Goal: Check status: Check status

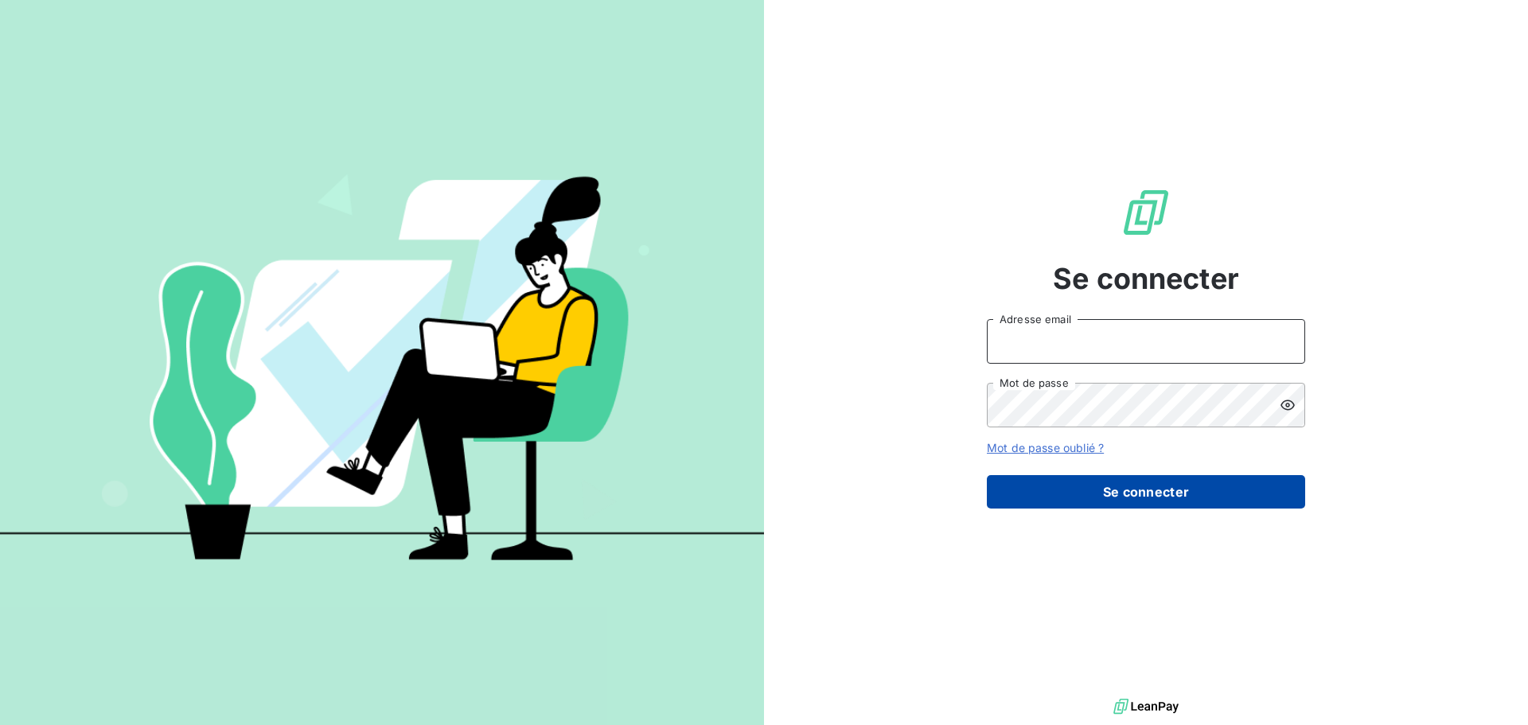
type input "[EMAIL_ADDRESS][DOMAIN_NAME]"
click at [1142, 498] on button "Se connecter" at bounding box center [1146, 491] width 318 height 33
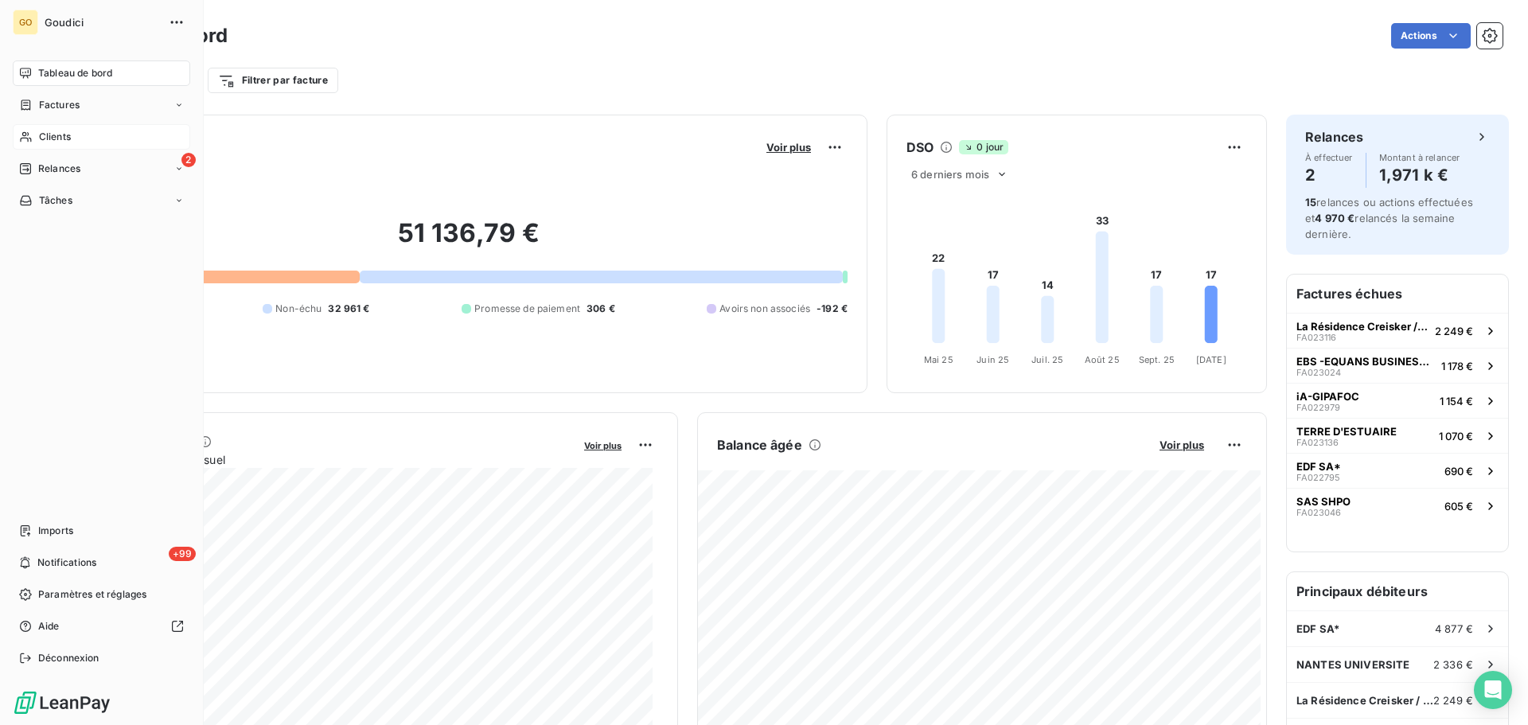
click at [64, 134] on span "Clients" at bounding box center [55, 137] width 32 height 14
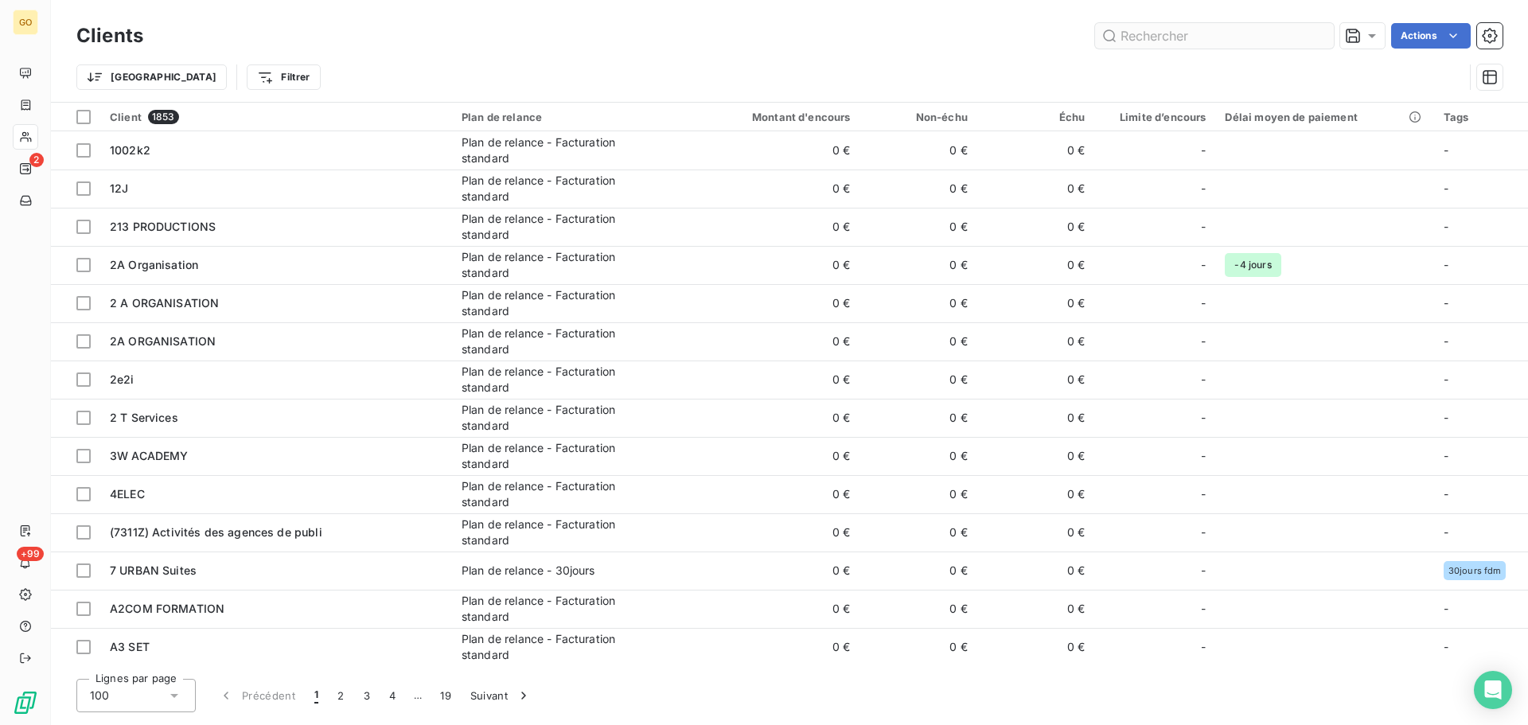
click at [1163, 37] on input "text" at bounding box center [1214, 35] width 239 height 25
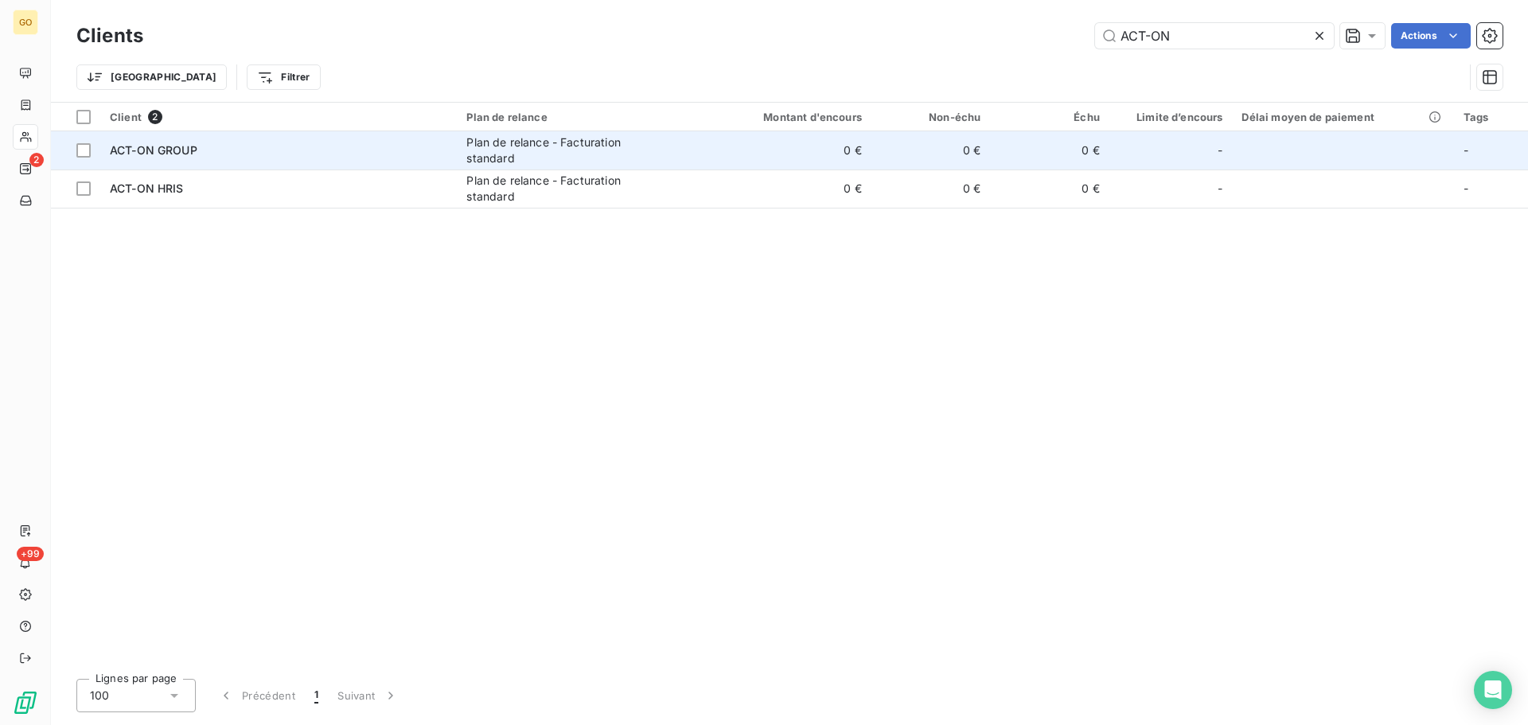
type input "ACT-ON"
click at [536, 151] on div "Plan de relance - Facturation standard" at bounding box center [565, 151] width 199 height 32
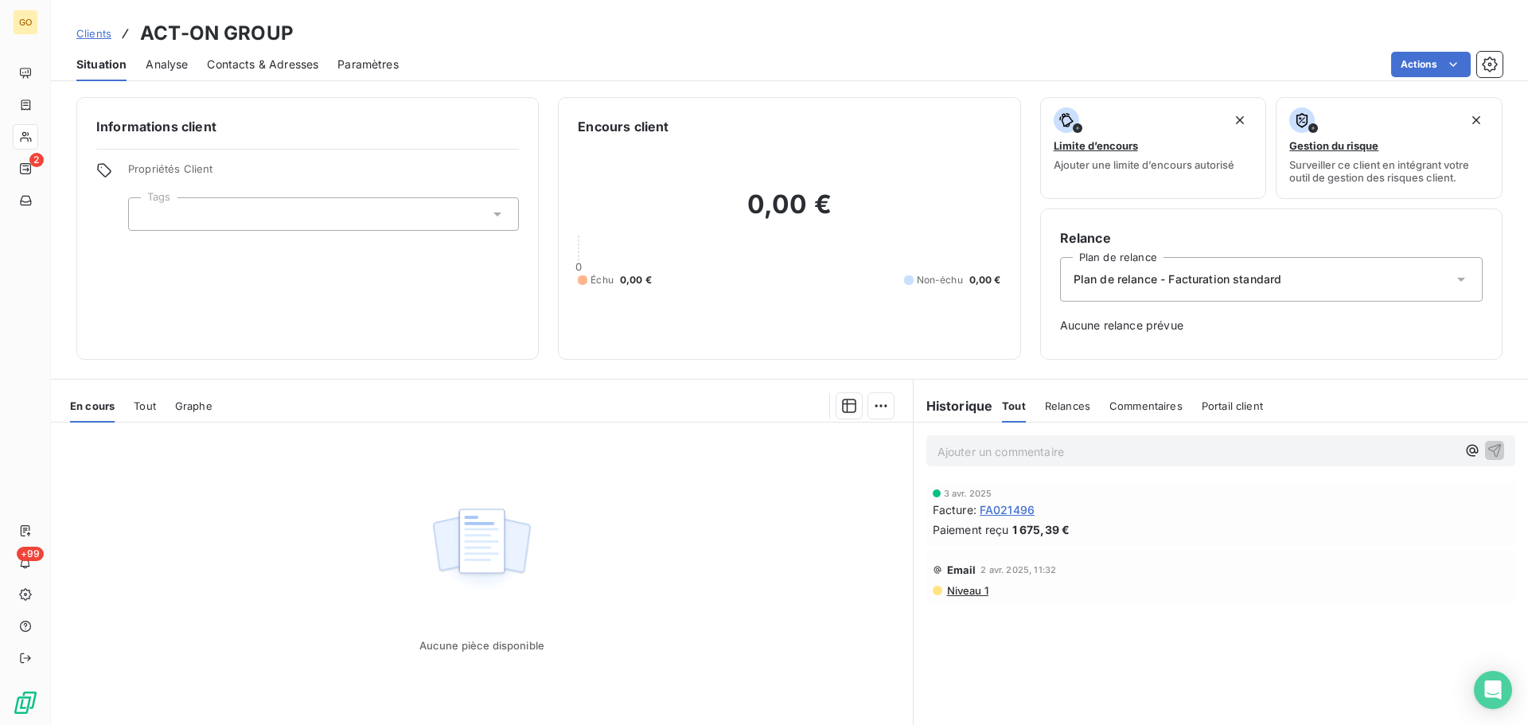
click at [176, 64] on span "Analyse" at bounding box center [167, 65] width 42 height 16
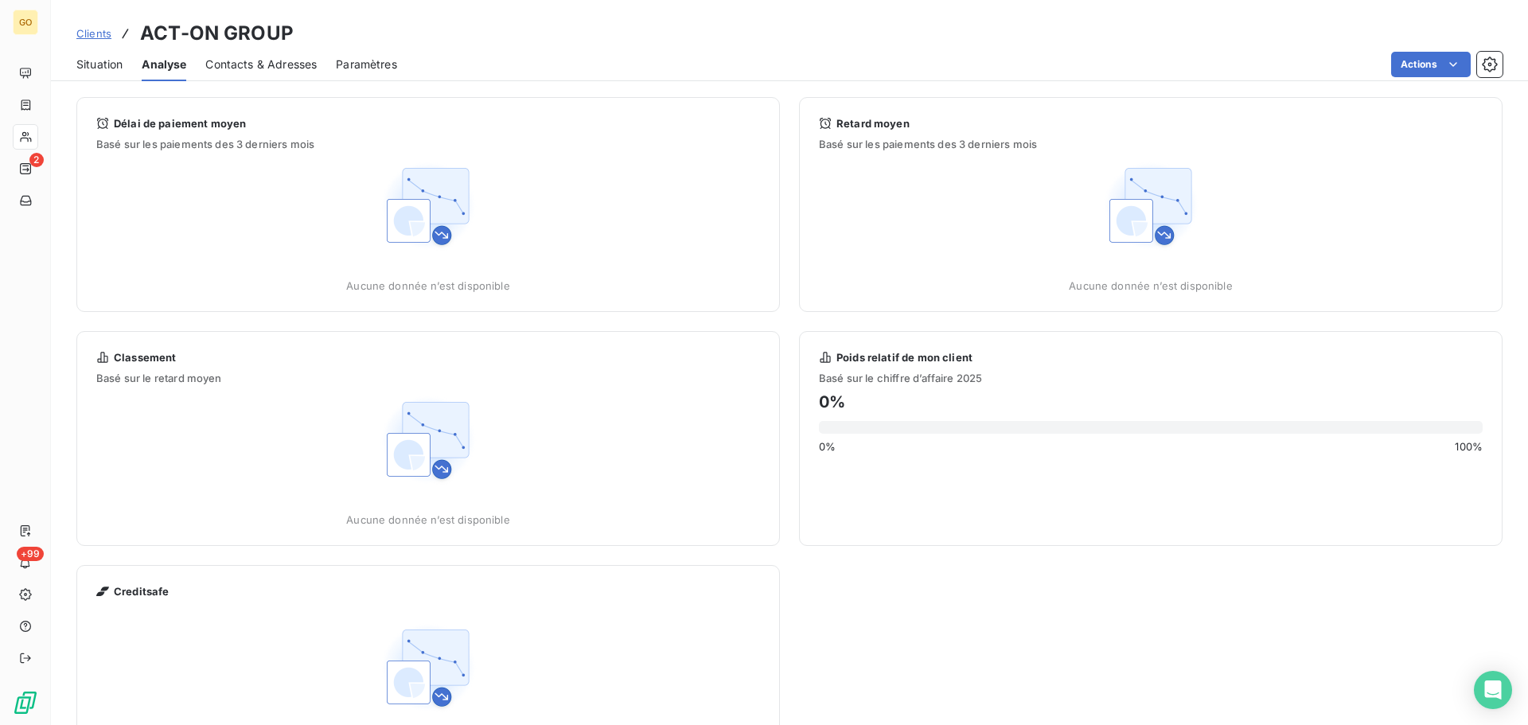
click at [456, 214] on img at bounding box center [428, 206] width 102 height 102
click at [173, 120] on span "Délai de paiement moyen" at bounding box center [180, 123] width 132 height 13
